Goal: Find specific page/section: Find specific page/section

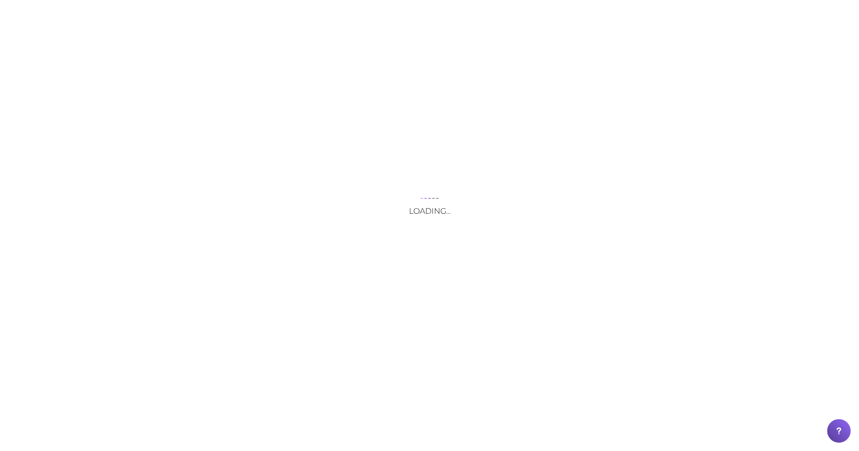
click at [174, 12] on div "Loading..." at bounding box center [429, 225] width 859 height 451
